Goal: Task Accomplishment & Management: Complete application form

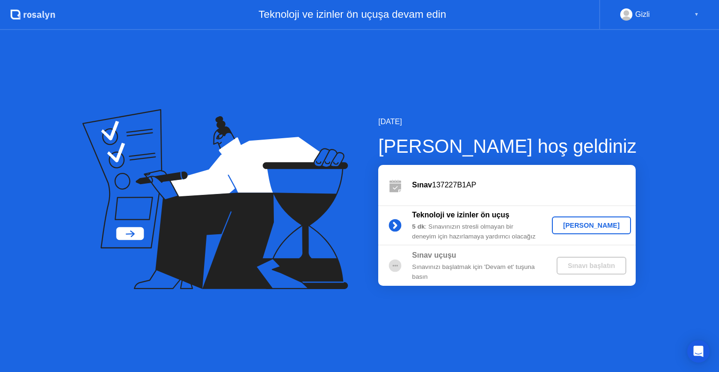
click at [604, 224] on div "[PERSON_NAME]" at bounding box center [592, 224] width 72 height 7
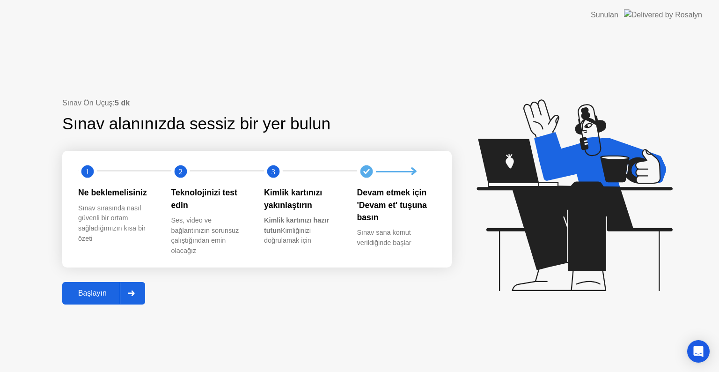
click at [91, 293] on div "Başlayın" at bounding box center [92, 293] width 55 height 8
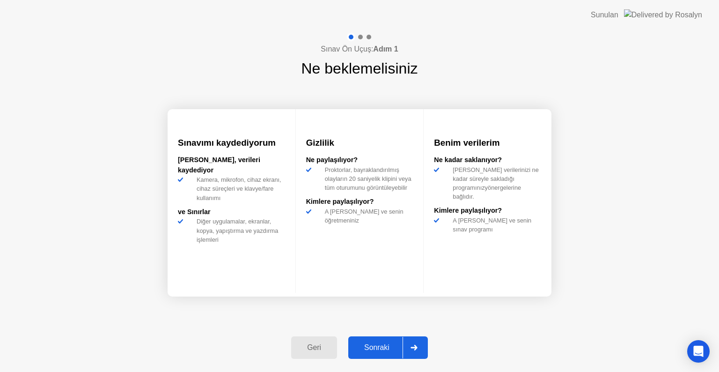
click at [370, 346] on div "Sonraki" at bounding box center [377, 347] width 52 height 8
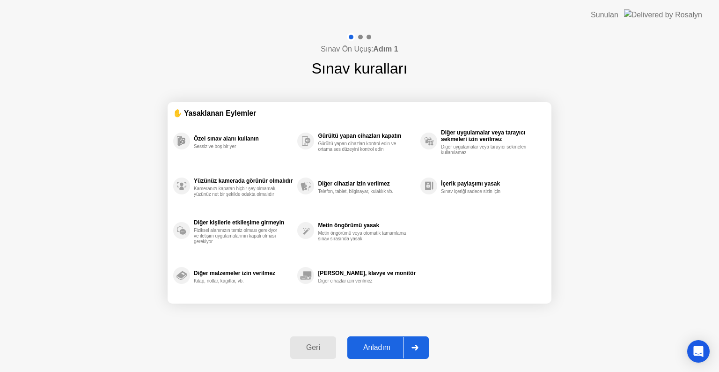
click at [383, 345] on div "Anladım" at bounding box center [376, 347] width 53 height 8
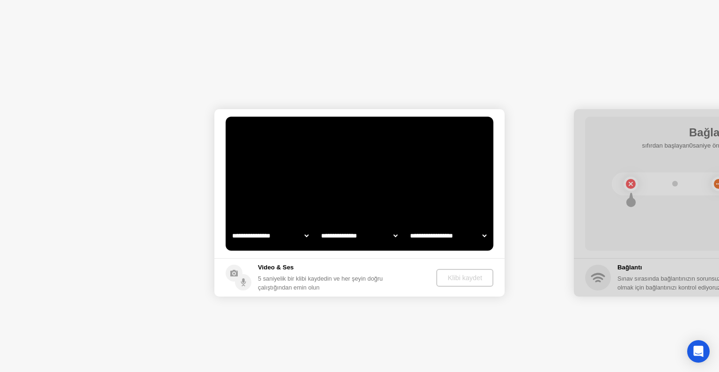
select select "**********"
select select "*******"
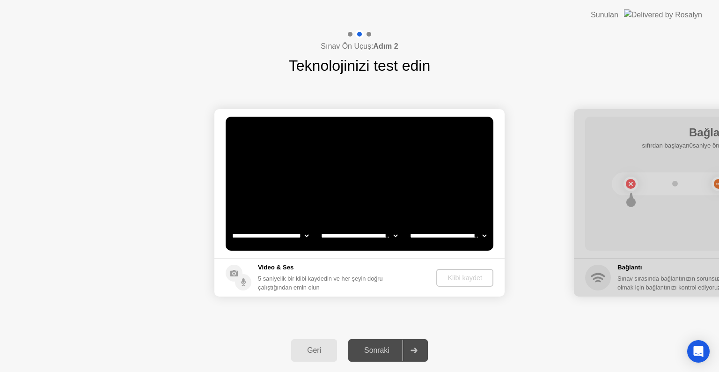
click at [412, 350] on icon at bounding box center [414, 350] width 7 height 6
click at [288, 235] on select "**********" at bounding box center [270, 235] width 80 height 19
click at [230, 226] on select "**********" at bounding box center [270, 235] width 80 height 19
click at [342, 234] on select "**********" at bounding box center [359, 235] width 80 height 19
select select "**********"
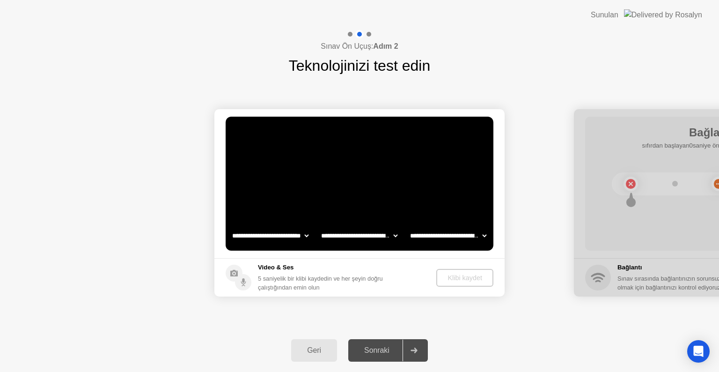
click at [319, 226] on select "**********" at bounding box center [359, 235] width 80 height 19
click at [447, 235] on select "**********" at bounding box center [448, 235] width 80 height 19
select select "**********"
click at [408, 226] on select "**********" at bounding box center [448, 235] width 80 height 19
drag, startPoint x: 289, startPoint y: 273, endPoint x: 296, endPoint y: 283, distance: 12.7
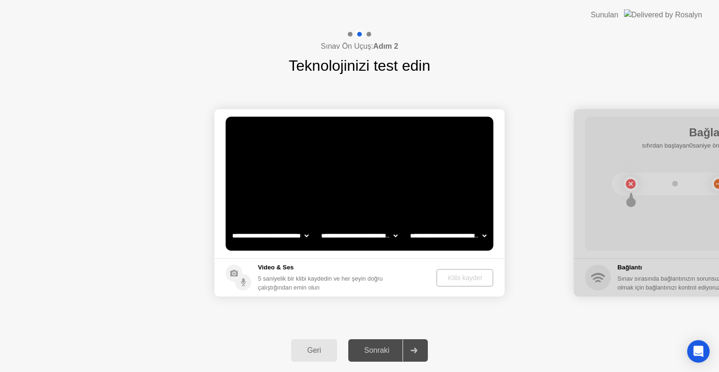
click at [288, 273] on div "Video & Ses 5 saniyelik bir klibi kaydedin ve her şeyin doğru çalıştığından emi…" at bounding box center [320, 277] width 125 height 29
click at [324, 174] on video at bounding box center [360, 184] width 268 height 134
click at [374, 167] on video at bounding box center [360, 184] width 268 height 134
click at [459, 280] on div "Klibi kaydet" at bounding box center [466, 277] width 50 height 7
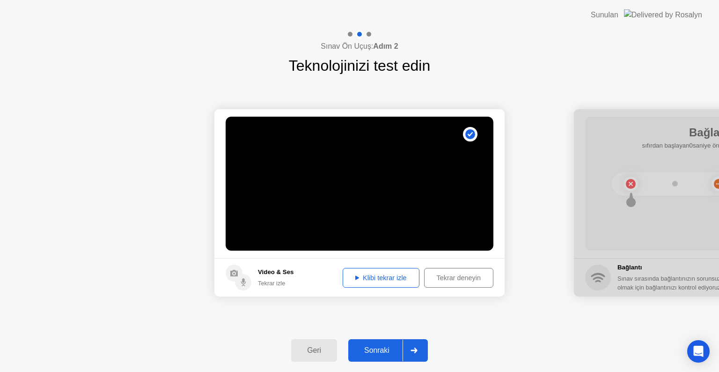
click at [373, 279] on div "Klibi tekrar izle" at bounding box center [381, 277] width 70 height 7
click at [398, 348] on div "Sonraki" at bounding box center [377, 350] width 52 height 8
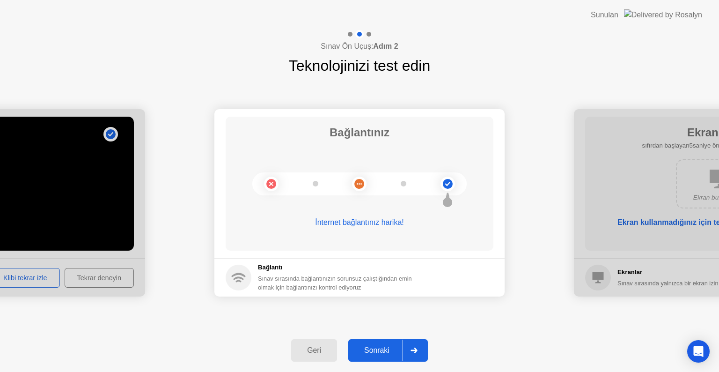
click at [399, 349] on div "Sonraki" at bounding box center [377, 350] width 52 height 8
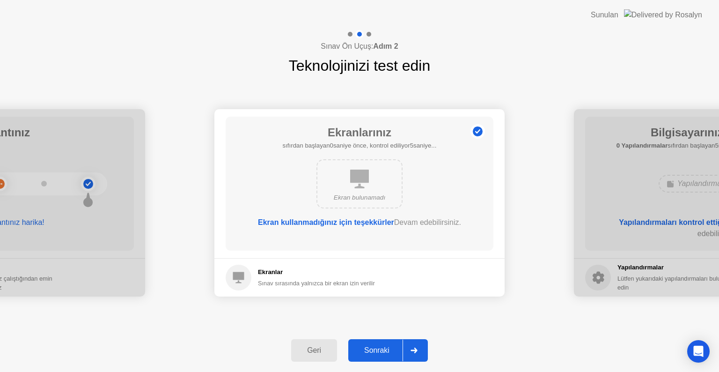
click at [399, 349] on div "Sonraki" at bounding box center [377, 350] width 52 height 8
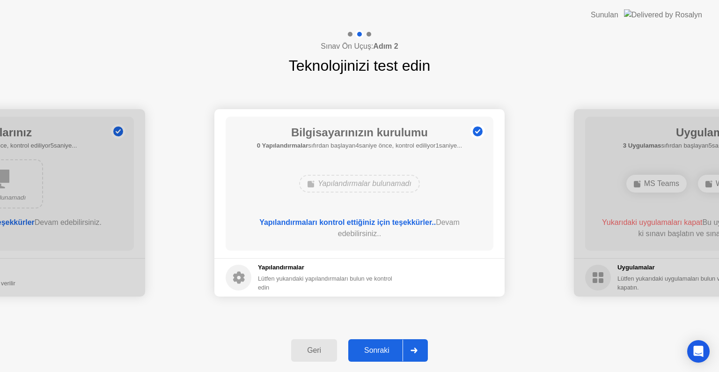
click at [399, 349] on div "Sonraki" at bounding box center [377, 350] width 52 height 8
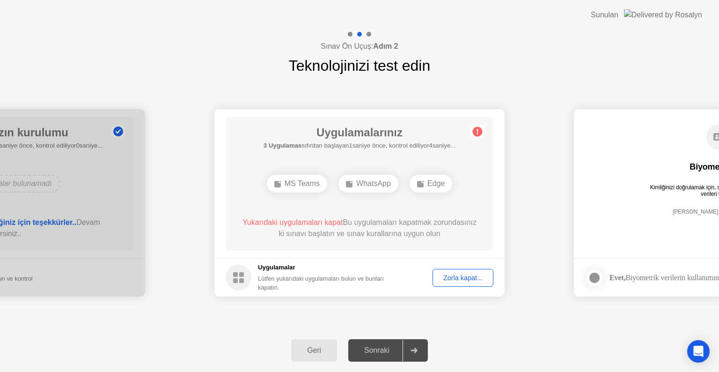
click at [285, 185] on div "MS Teams" at bounding box center [297, 184] width 60 height 18
click at [471, 280] on div "Zorla kapat..." at bounding box center [463, 277] width 54 height 7
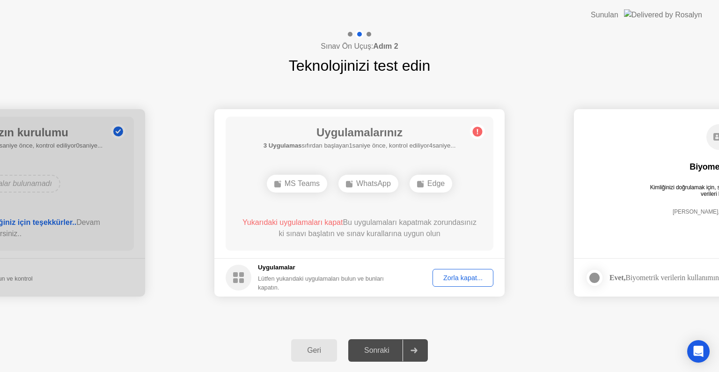
click at [295, 180] on div "MS Teams" at bounding box center [297, 184] width 60 height 18
click at [368, 185] on div "WhatsApp" at bounding box center [369, 184] width 60 height 18
click at [463, 272] on button "Zorla kapat..." at bounding box center [463, 278] width 61 height 18
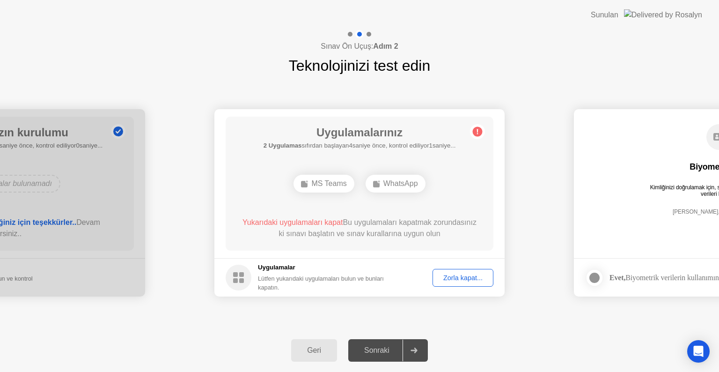
click at [454, 278] on div "Zorla kapat..." at bounding box center [463, 277] width 54 height 7
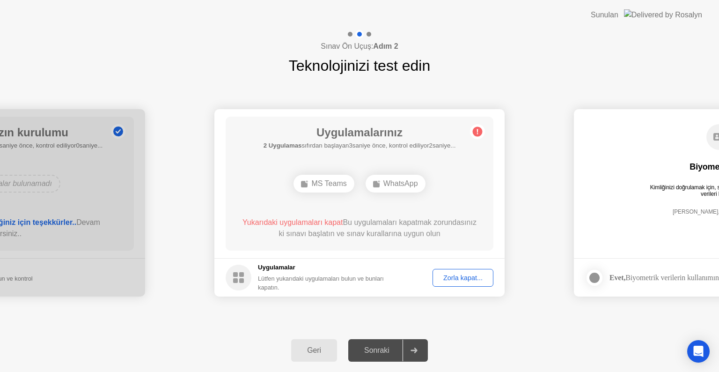
click at [241, 278] on circle at bounding box center [239, 278] width 26 height 26
click at [238, 279] on rect at bounding box center [235, 280] width 5 height 5
click at [457, 279] on div "Zorla kapat..." at bounding box center [463, 277] width 54 height 7
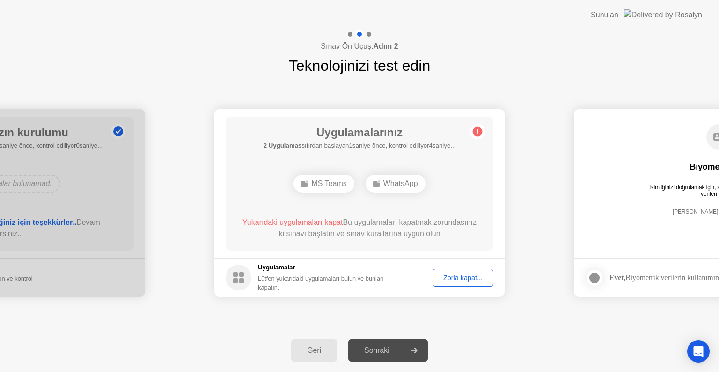
click at [474, 279] on div "Zorla kapat..." at bounding box center [463, 277] width 54 height 7
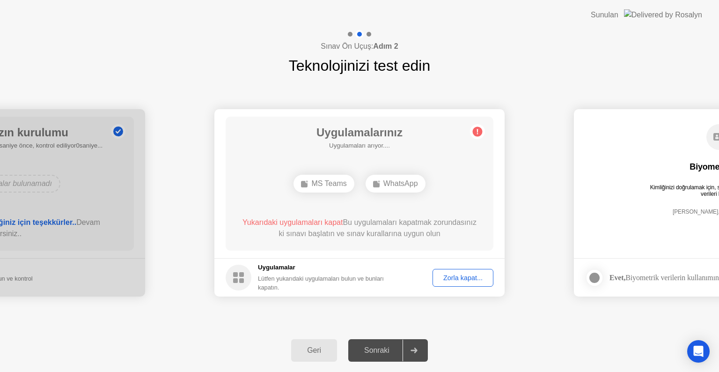
click at [455, 283] on button "Zorla kapat..." at bounding box center [463, 278] width 61 height 18
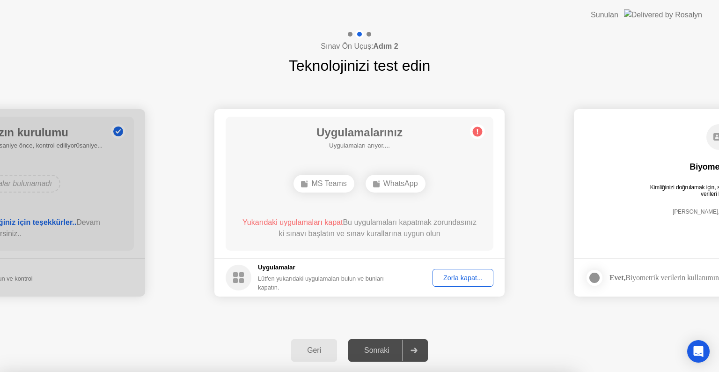
click at [518, 371] on div at bounding box center [359, 372] width 719 height 0
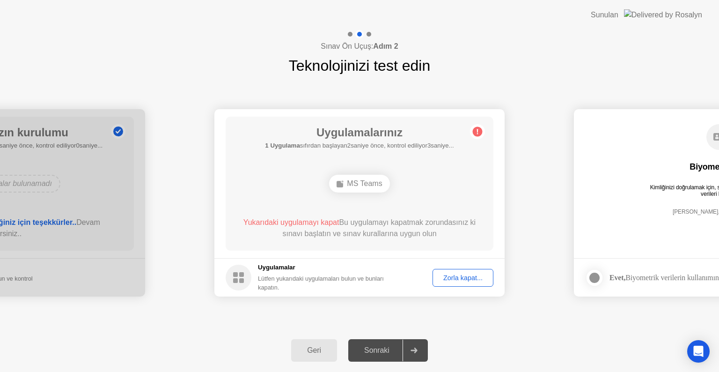
click at [446, 275] on div "Zorla kapat..." at bounding box center [463, 277] width 54 height 7
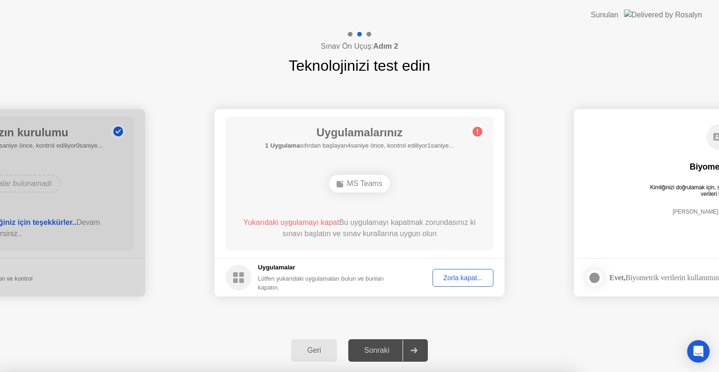
drag, startPoint x: 398, startPoint y: 241, endPoint x: 401, endPoint y: 245, distance: 5.7
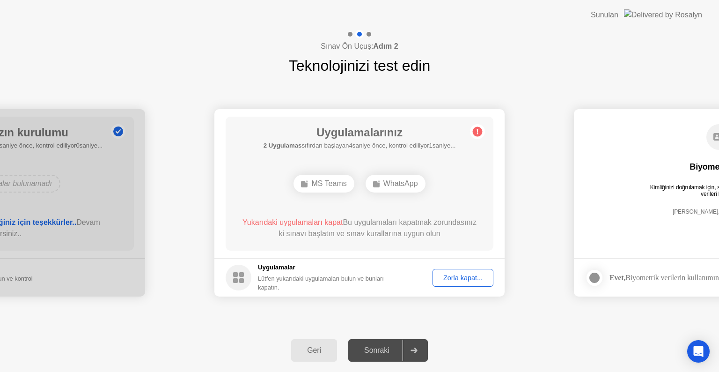
click at [458, 281] on div "Zorla kapat..." at bounding box center [463, 277] width 54 height 7
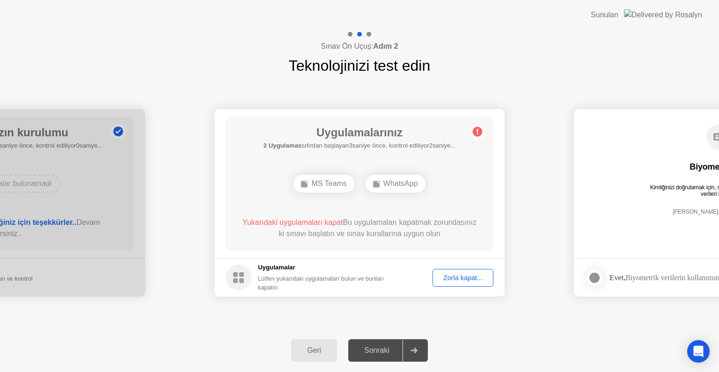
click at [447, 279] on div "Zorla kapat..." at bounding box center [463, 277] width 54 height 7
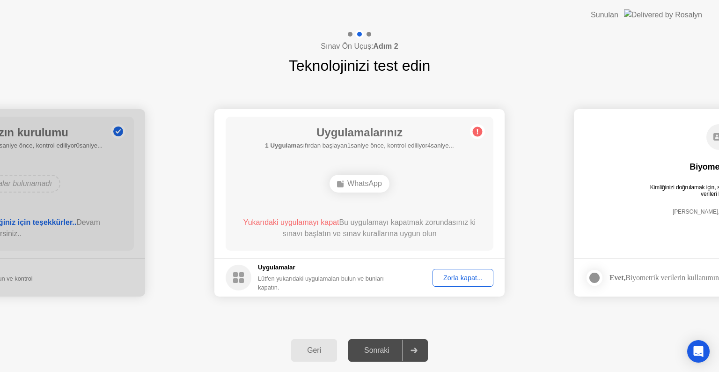
click at [466, 277] on div "Zorla kapat..." at bounding box center [463, 277] width 54 height 7
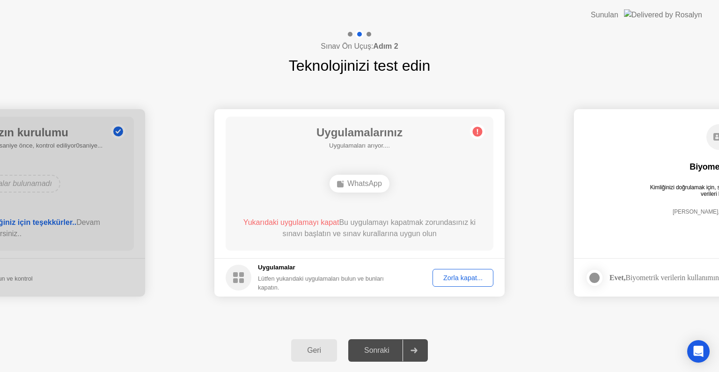
click at [460, 278] on div "Zorla kapat..." at bounding box center [463, 277] width 54 height 7
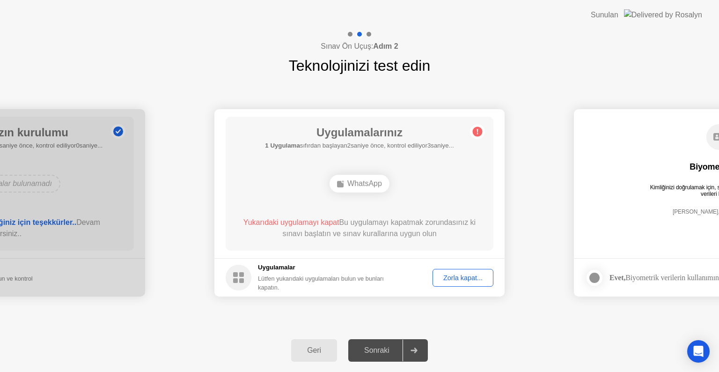
click at [446, 277] on div "Zorla kapat..." at bounding box center [463, 277] width 54 height 7
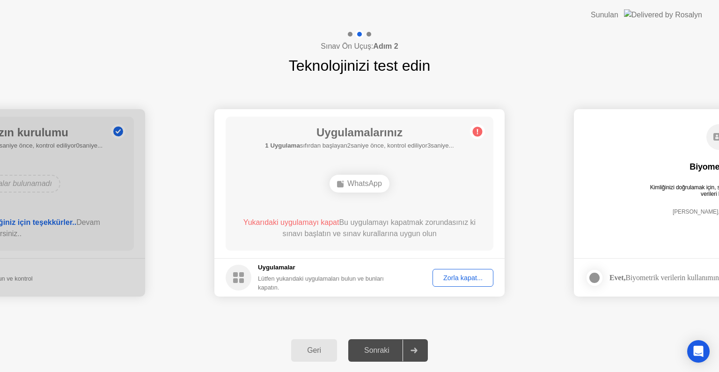
click at [453, 279] on div "Zorla kapat..." at bounding box center [463, 277] width 54 height 7
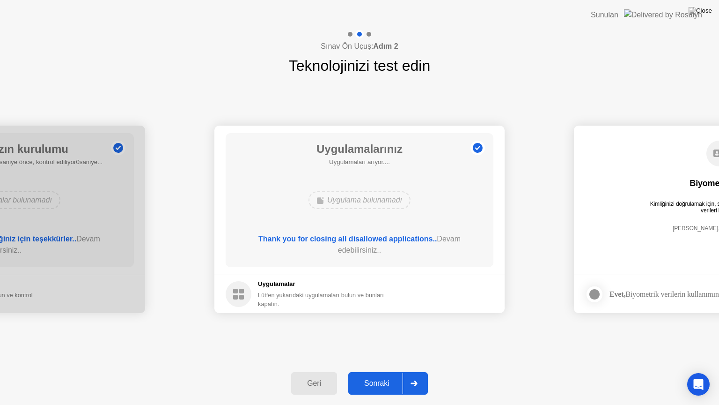
click at [392, 371] on div "Sonraki" at bounding box center [377, 383] width 52 height 8
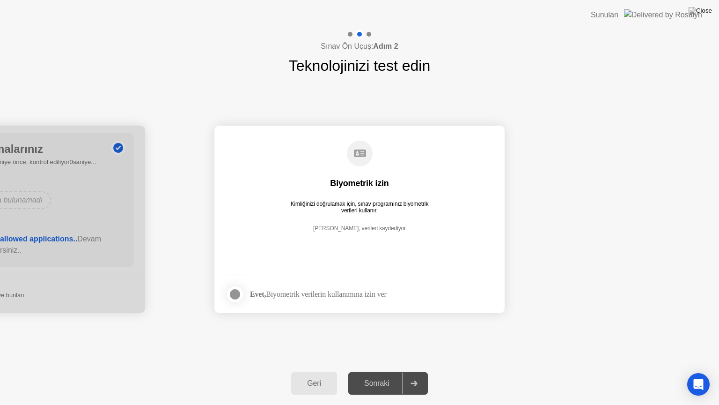
click at [392, 371] on div "Sonraki" at bounding box center [377, 383] width 52 height 8
click at [236, 294] on div at bounding box center [234, 293] width 11 height 11
click at [393, 371] on div "Sonraki" at bounding box center [377, 383] width 52 height 8
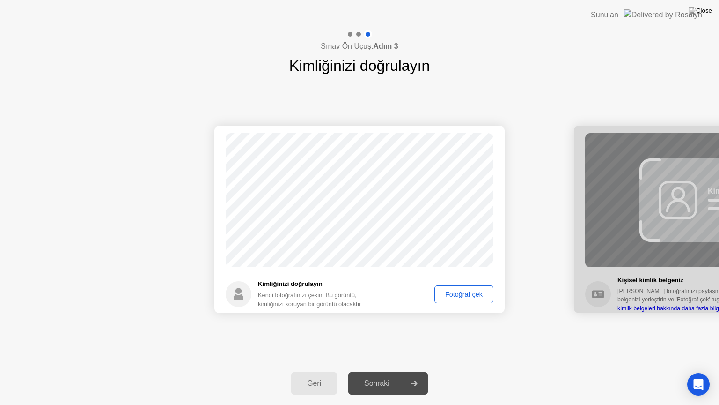
click at [466, 295] on div "Fotoğraf çek" at bounding box center [464, 293] width 52 height 7
click at [451, 294] on div "Fotoğraf çek" at bounding box center [464, 293] width 52 height 7
click at [242, 294] on icon at bounding box center [239, 297] width 10 height 6
click at [650, 207] on div at bounding box center [719, 218] width 290 height 187
drag, startPoint x: 626, startPoint y: 206, endPoint x: 514, endPoint y: 205, distance: 111.9
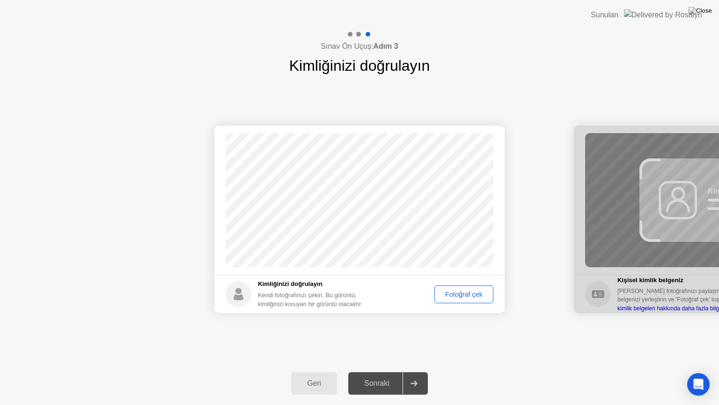
click at [313, 371] on div "Geri" at bounding box center [314, 383] width 40 height 8
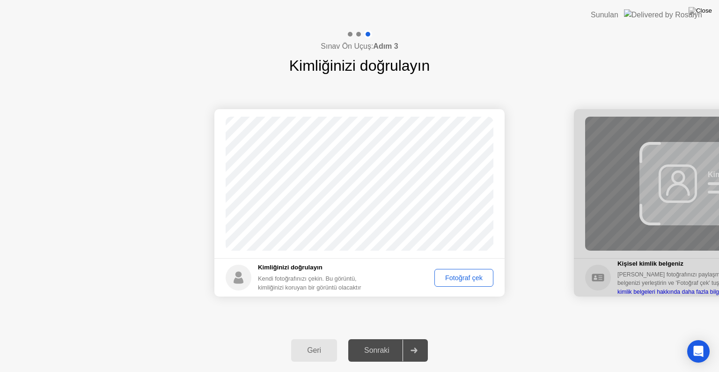
select select "**********"
select select "*******"
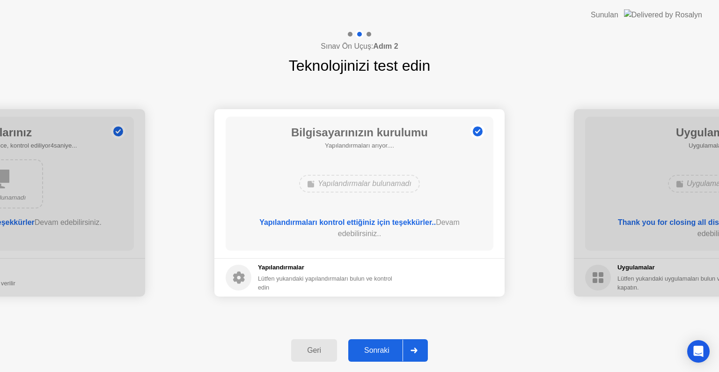
click at [387, 351] on div "Sonraki" at bounding box center [377, 350] width 52 height 8
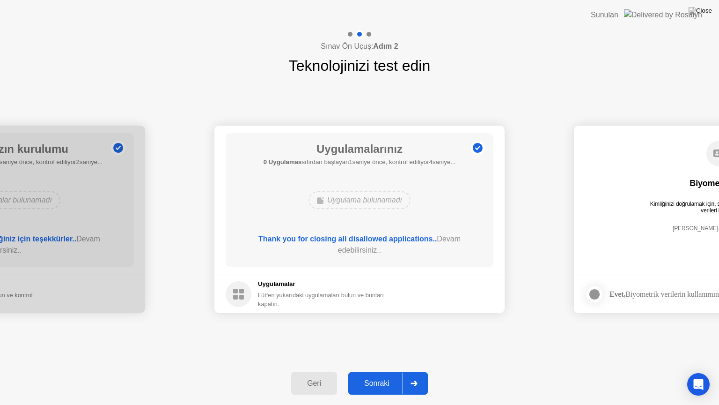
click at [388, 371] on div "Sonraki" at bounding box center [377, 383] width 52 height 8
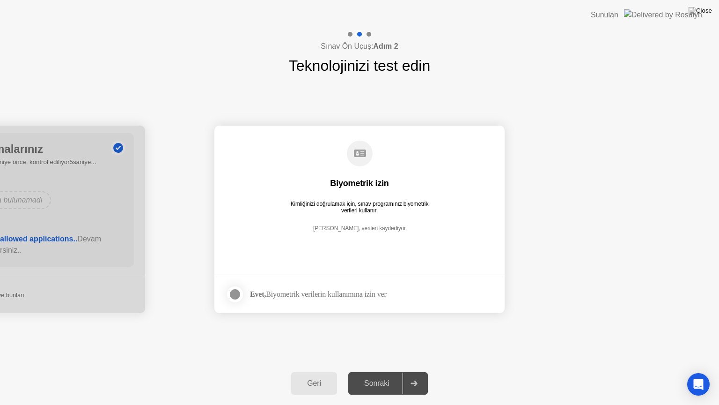
click at [232, 291] on div at bounding box center [234, 293] width 11 height 11
click at [378, 371] on div "Sonraki" at bounding box center [377, 383] width 52 height 8
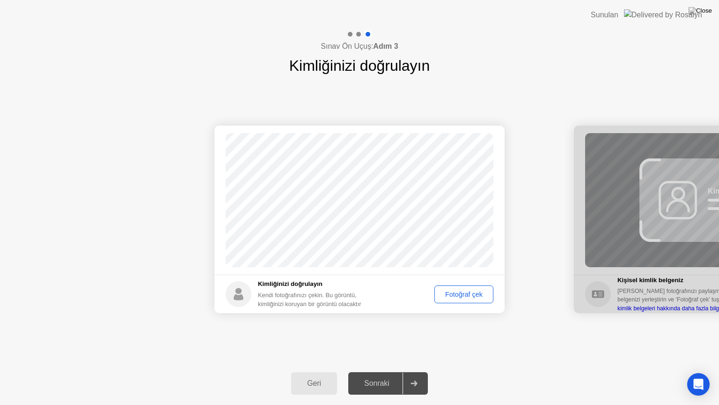
click at [465, 292] on div "Fotoğraf çek" at bounding box center [464, 293] width 52 height 7
click at [376, 371] on div "Sonraki" at bounding box center [377, 383] width 52 height 8
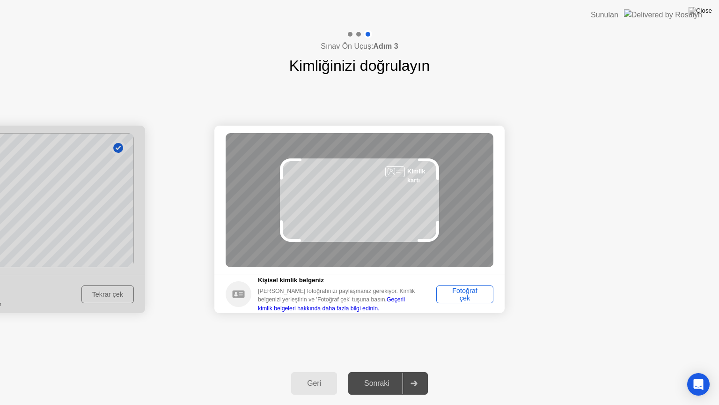
click at [477, 298] on div "Fotoğraf çek" at bounding box center [465, 294] width 51 height 15
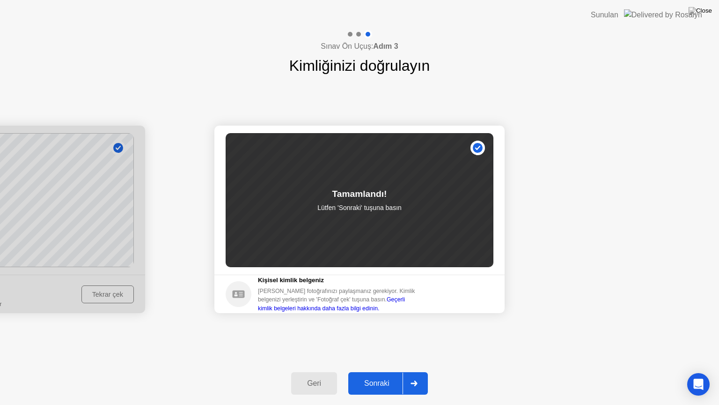
click at [390, 371] on div "Sonraki" at bounding box center [377, 383] width 52 height 8
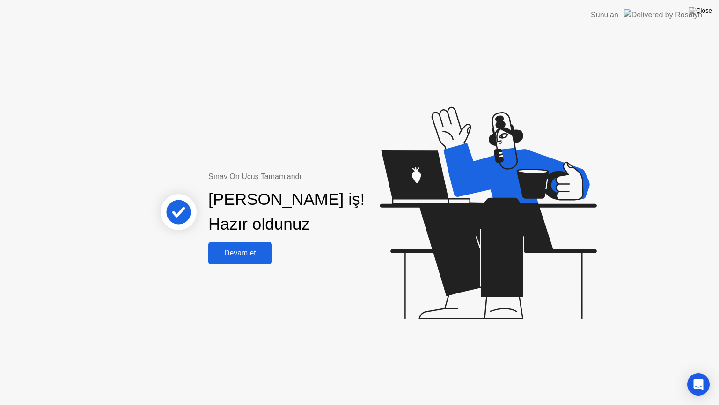
click at [229, 244] on button "Devam et" at bounding box center [240, 253] width 64 height 22
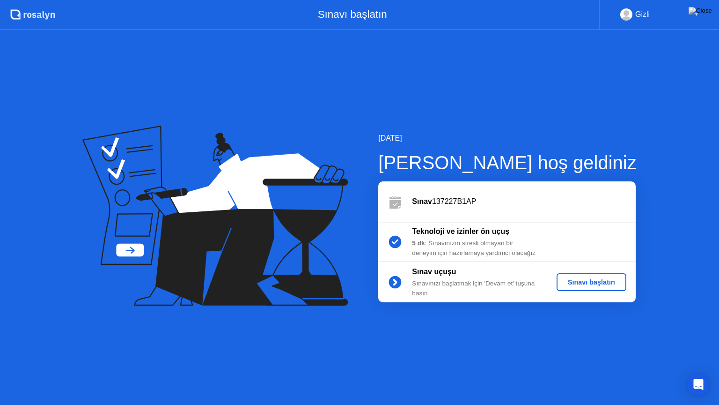
click at [587, 283] on div "Sınavı başlatın" at bounding box center [591, 281] width 62 height 7
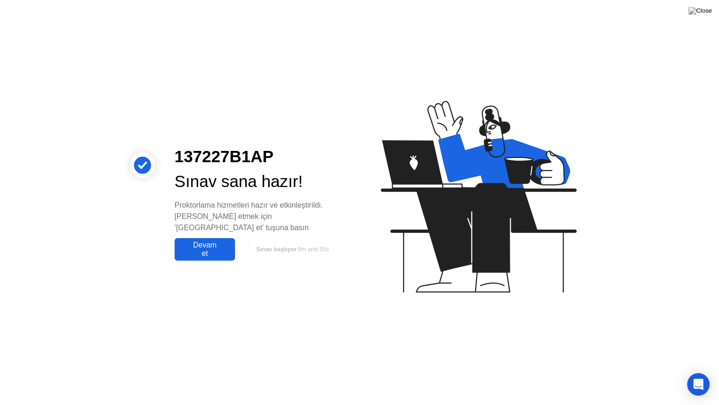
click at [210, 244] on div "Devam et" at bounding box center [204, 249] width 55 height 17
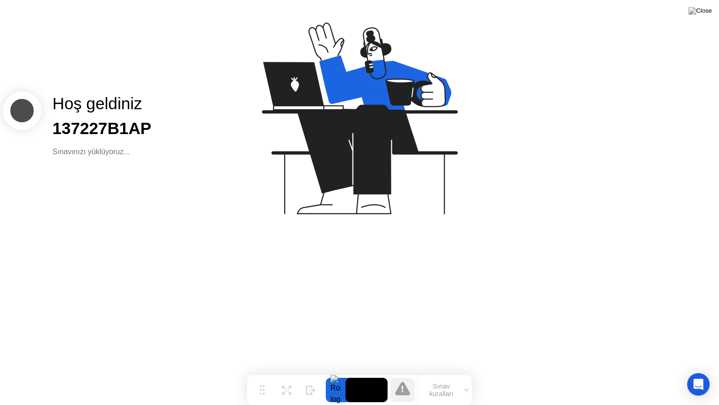
click at [457, 371] on button "Sınav kuralları" at bounding box center [445, 390] width 54 height 16
